Goal: Task Accomplishment & Management: Complete application form

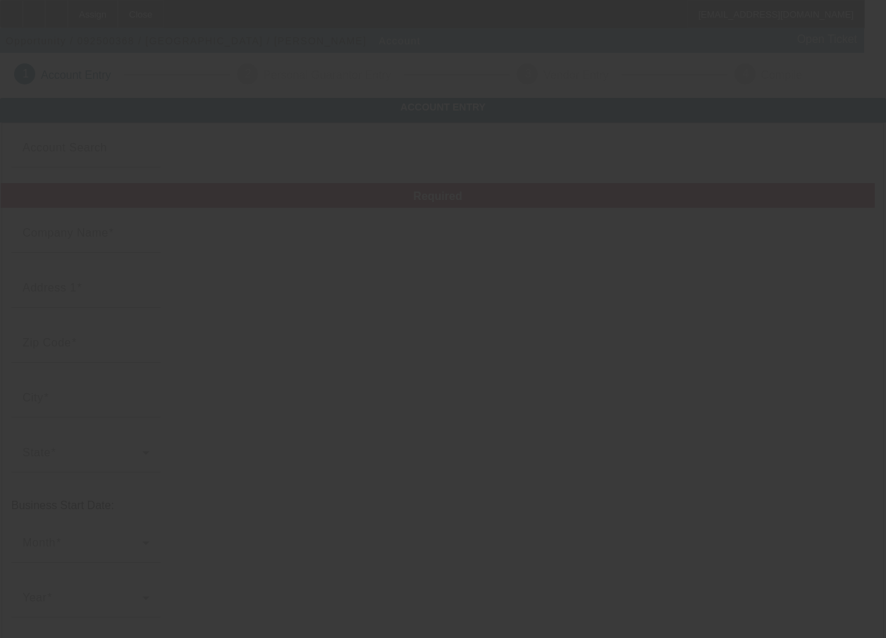
type input "[GEOGRAPHIC_DATA]"
type input "[STREET_ADDRESS][PERSON_NAME]"
type input "71052"
type input "[GEOGRAPHIC_DATA]"
type input "[PHONE_NUMBER]"
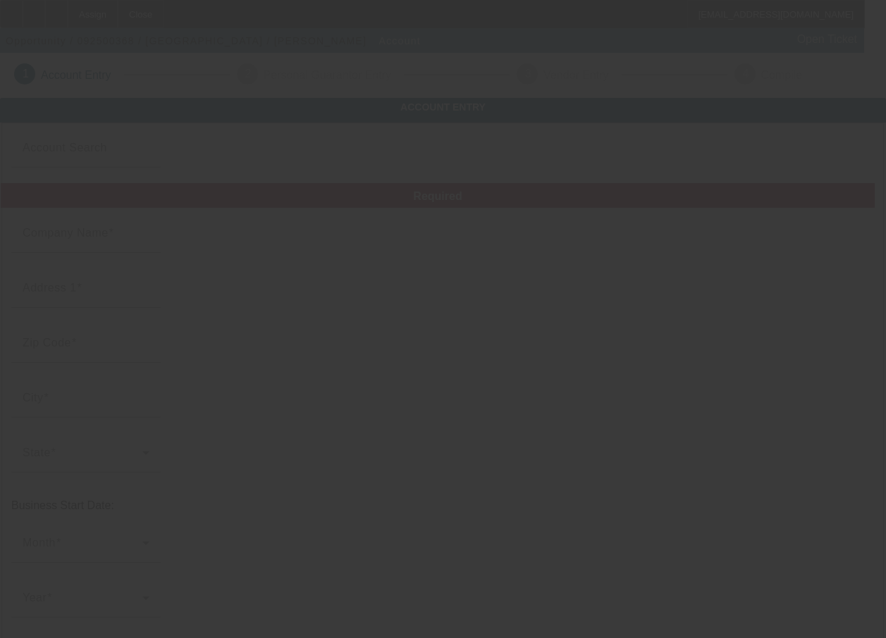
type input "[EMAIL_ADDRESS][DOMAIN_NAME]"
type input "[US_EMPLOYER_IDENTIFICATION_NUMBER]"
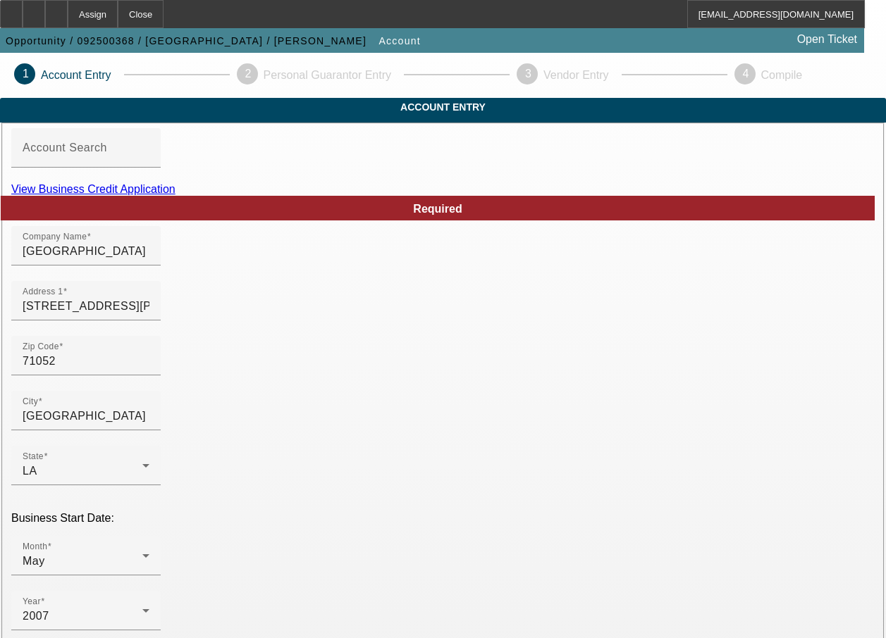
click at [175, 195] on link "View Business Credit Application" at bounding box center [93, 189] width 164 height 12
